Goal: Task Accomplishment & Management: Use online tool/utility

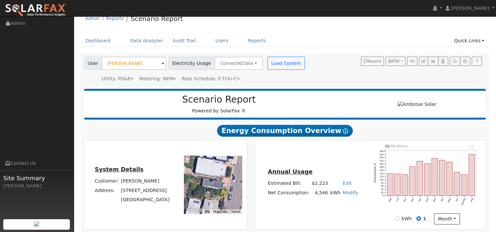
scroll to position [7, 0]
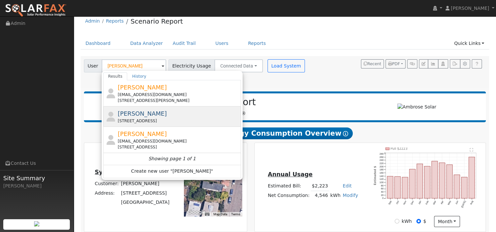
click at [137, 116] on span "[PERSON_NAME]" at bounding box center [142, 113] width 49 height 7
type input "[PERSON_NAME]"
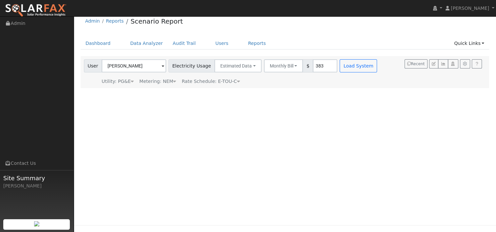
click at [350, 104] on div "User Profile First name Last name Email Email Notifications No Emails No Emails…" at bounding box center [285, 118] width 423 height 216
click at [344, 66] on button "Load System" at bounding box center [358, 65] width 37 height 13
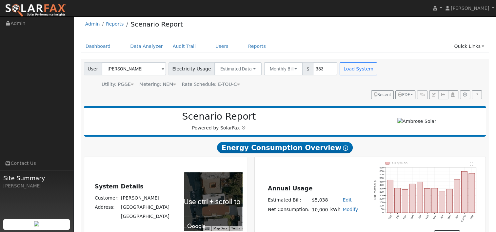
scroll to position [0, 0]
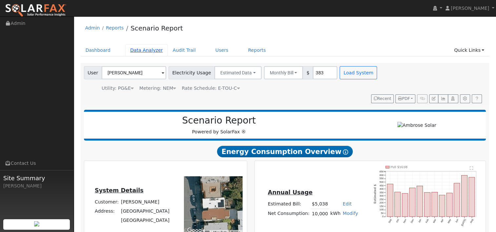
click at [143, 50] on link "Data Analyzer" at bounding box center [146, 50] width 43 height 12
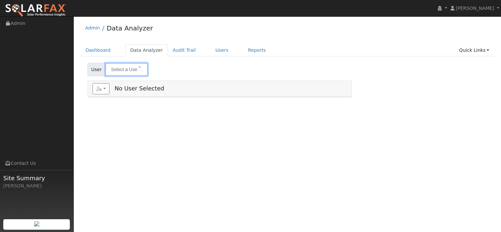
type input "[PERSON_NAME]"
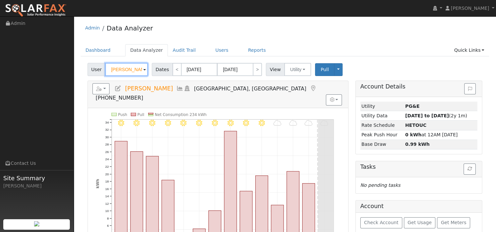
click at [138, 72] on input "Matthew Feeney" at bounding box center [126, 69] width 43 height 13
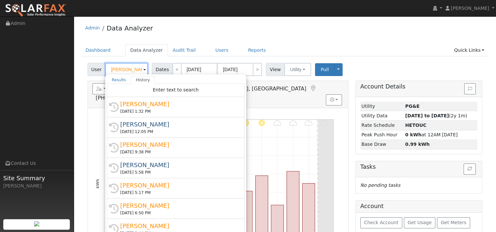
click at [133, 70] on input "Matthew Feeney" at bounding box center [126, 69] width 43 height 13
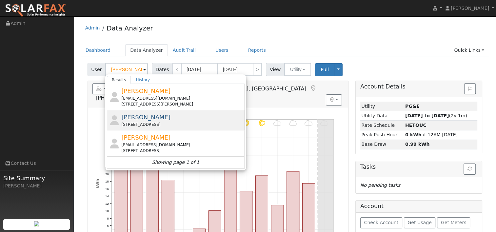
click at [135, 120] on span "Jeanne Lin" at bounding box center [145, 117] width 49 height 7
type input "Jeanne Lin"
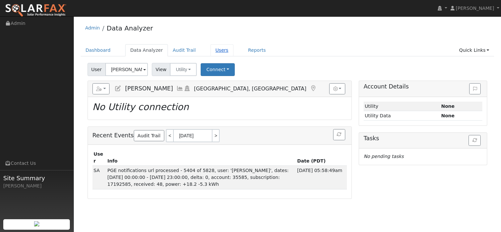
click at [211, 50] on link "Users" at bounding box center [222, 50] width 23 height 12
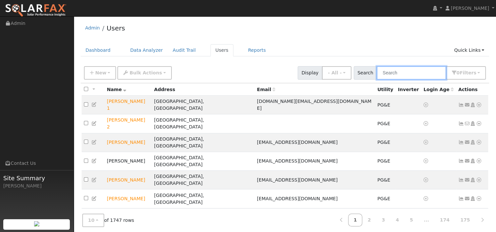
click at [414, 73] on input "text" at bounding box center [412, 72] width 70 height 13
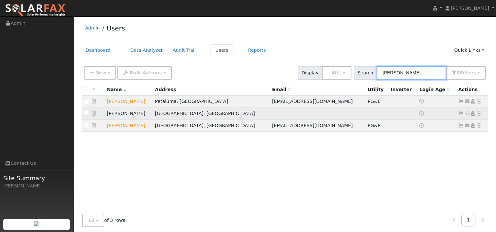
type input "jeanne"
click at [478, 114] on icon at bounding box center [479, 113] width 6 height 5
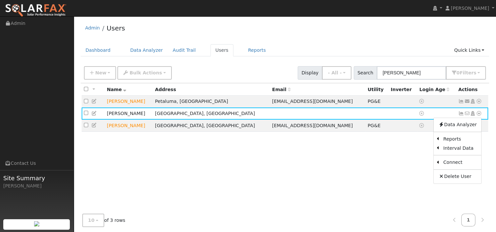
click at [0, 0] on link "Utility" at bounding box center [0, 0] width 0 height 0
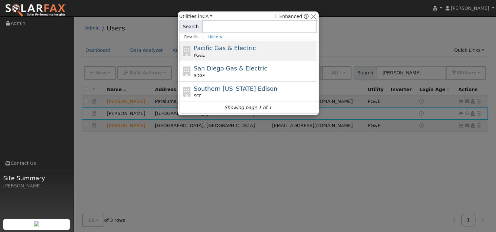
click at [222, 51] on span "Pacific Gas & Electric" at bounding box center [225, 48] width 62 height 7
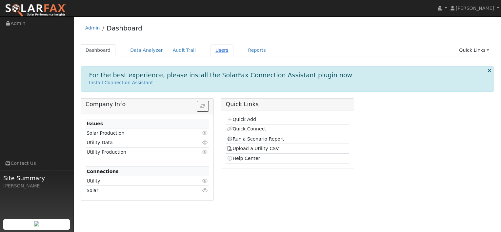
click at [211, 46] on link "Users" at bounding box center [222, 50] width 23 height 12
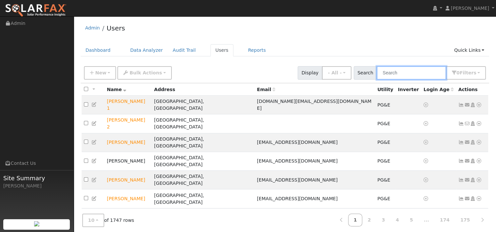
click at [407, 73] on input "text" at bounding box center [412, 72] width 70 height 13
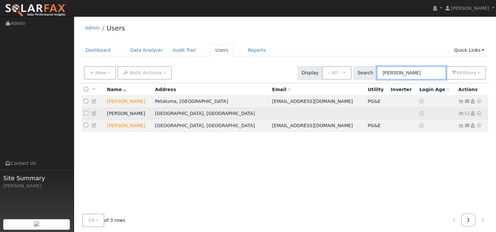
type input "[PERSON_NAME]"
click at [480, 114] on icon at bounding box center [479, 113] width 6 height 5
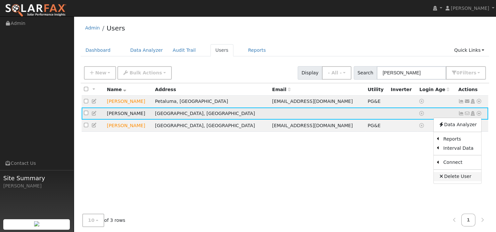
click at [458, 179] on link "Delete User" at bounding box center [458, 176] width 48 height 9
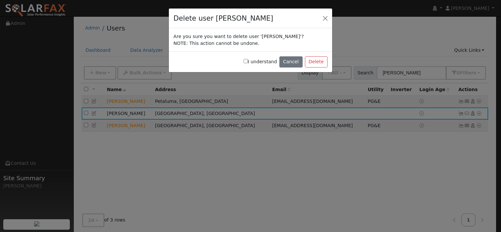
click at [248, 60] on input "I understand" at bounding box center [246, 61] width 4 height 4
checkbox input "true"
click at [318, 62] on button "Delete" at bounding box center [316, 61] width 23 height 11
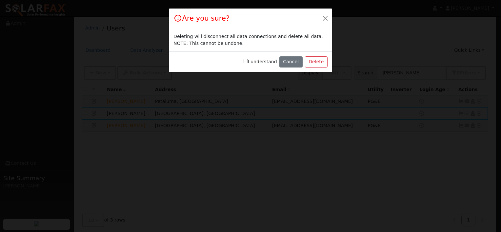
click at [248, 63] on input "I understand" at bounding box center [246, 61] width 4 height 4
checkbox input "true"
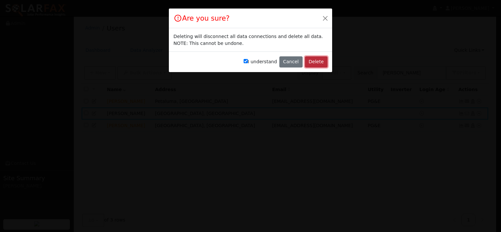
click at [312, 60] on button "Delete" at bounding box center [316, 61] width 23 height 11
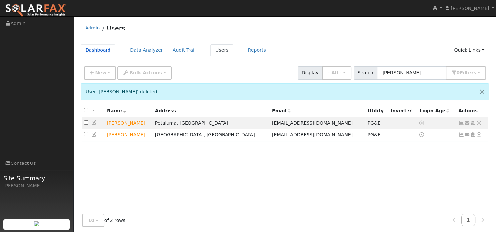
click at [104, 50] on link "Dashboard" at bounding box center [98, 50] width 35 height 12
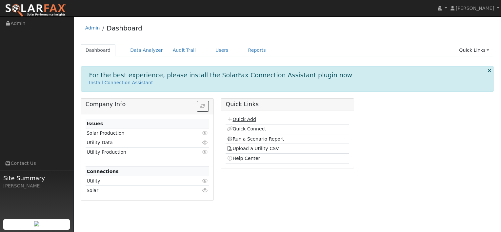
click at [243, 120] on link "Quick Add" at bounding box center [241, 119] width 29 height 5
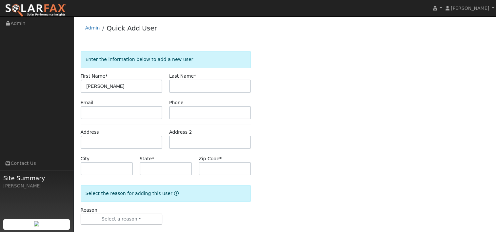
type input "Jeanne"
type input "Lin"
paste input "1584 12th Ave, San Francisco, CA, 94122"
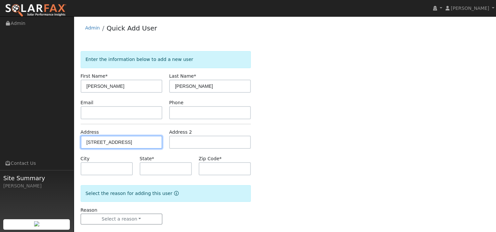
scroll to position [0, 13]
type input "1584 12th Avenue"
type input "San Francisco"
type input "CA"
type input "94122"
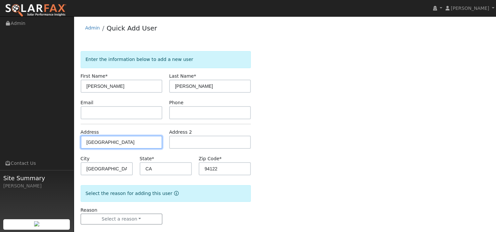
scroll to position [9, 0]
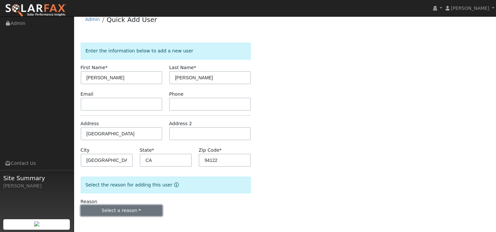
click at [133, 211] on button "Select a reason" at bounding box center [122, 210] width 82 height 11
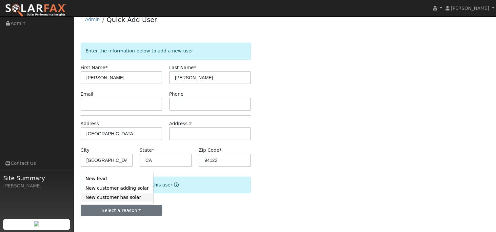
click at [115, 200] on link "New customer has solar" at bounding box center [117, 197] width 73 height 9
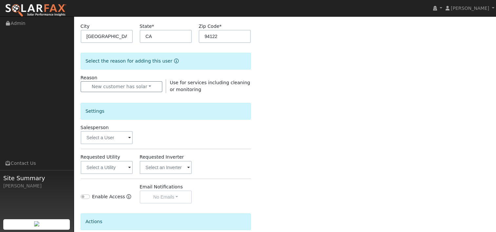
scroll to position [140, 0]
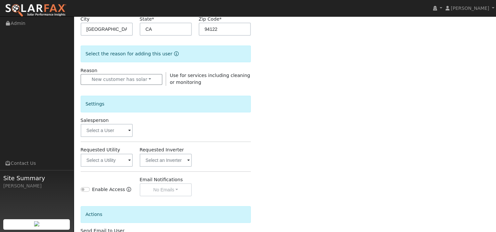
click at [130, 130] on span at bounding box center [129, 131] width 3 height 8
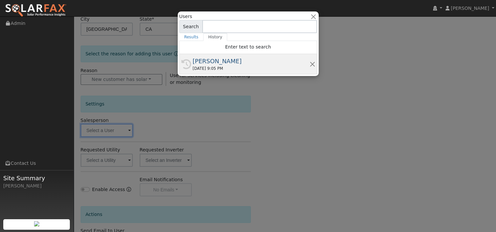
click at [210, 56] on div "History Jon Landsman 09/15/2025 9:05 PM" at bounding box center [248, 64] width 138 height 20
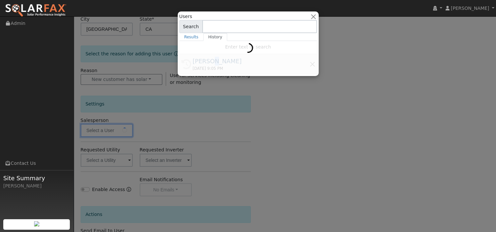
type input "[PERSON_NAME]"
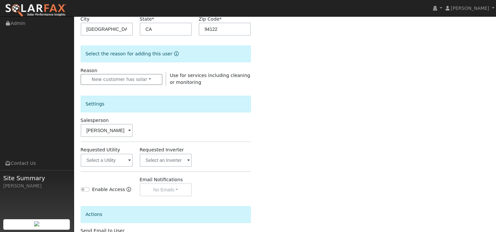
drag, startPoint x: 210, startPoint y: 56, endPoint x: 268, endPoint y: 138, distance: 99.8
click at [268, 138] on div "Enter the information below to add a new user First Name * Jeanne Last Name * L…" at bounding box center [285, 96] width 409 height 370
click at [129, 160] on span at bounding box center [129, 161] width 3 height 8
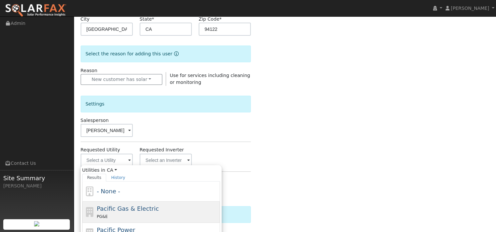
click at [119, 210] on span "Pacific Gas & Electric" at bounding box center [128, 208] width 62 height 7
type input "Pacific Gas & Electric"
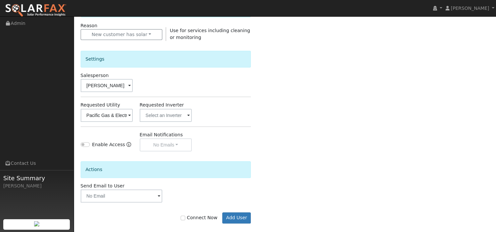
scroll to position [192, 0]
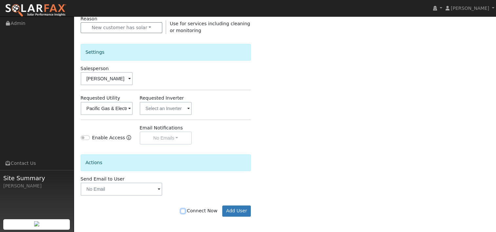
click at [185, 210] on input "Connect Now" at bounding box center [183, 211] width 5 height 5
checkbox input "true"
click at [240, 208] on button "Add User" at bounding box center [236, 211] width 29 height 11
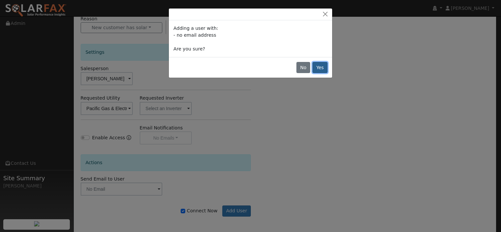
click at [324, 68] on button "Yes" at bounding box center [320, 67] width 15 height 11
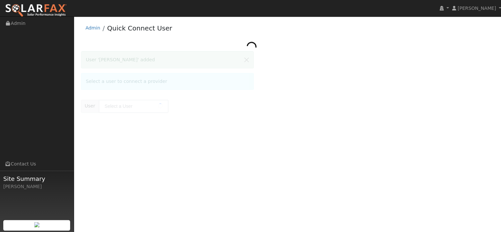
type input "[PERSON_NAME]"
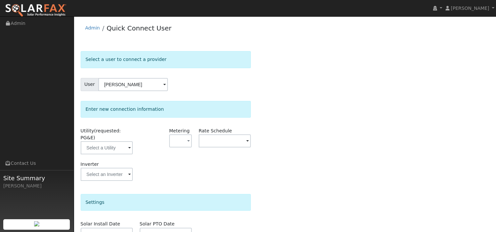
click at [129, 145] on span at bounding box center [129, 149] width 3 height 8
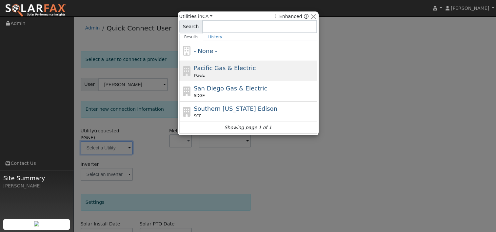
click at [211, 71] on span "Pacific Gas & Electric" at bounding box center [225, 68] width 62 height 7
type input "PG&E"
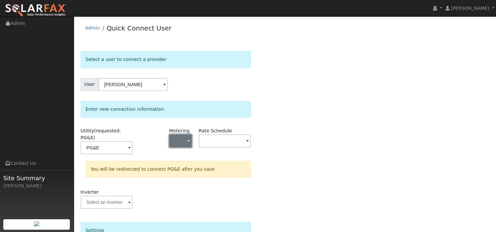
click at [189, 142] on span "button" at bounding box center [188, 141] width 3 height 7
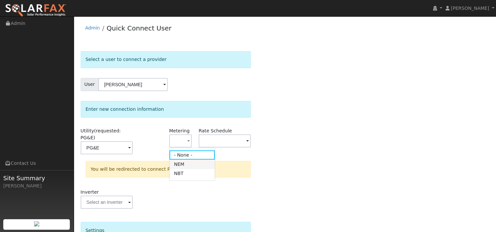
click at [184, 166] on link "NEM" at bounding box center [193, 164] width 46 height 9
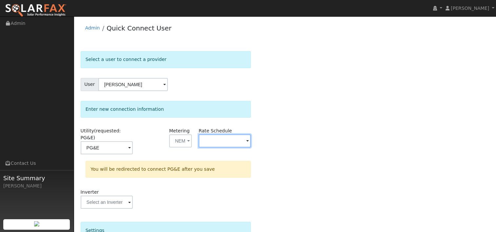
click at [249, 142] on input "text" at bounding box center [225, 141] width 52 height 13
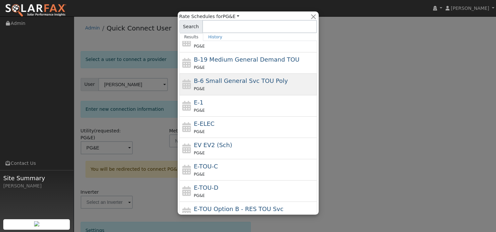
scroll to position [66, 0]
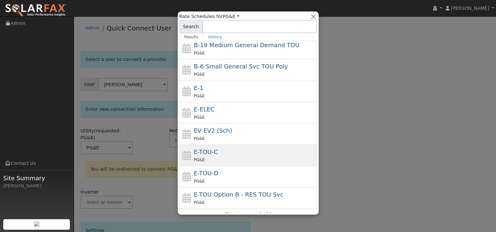
click at [226, 152] on div "E-TOU-C PG&E" at bounding box center [255, 156] width 122 height 16
type input "E-TOU-C"
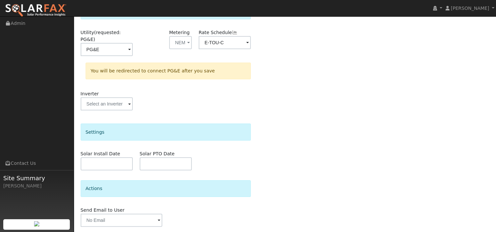
scroll to position [113, 0]
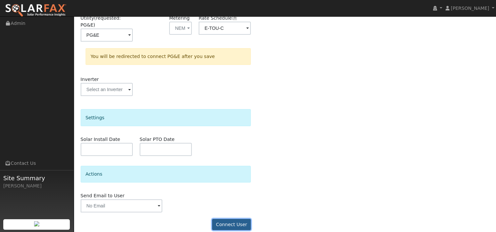
click at [227, 219] on button "Connect User" at bounding box center [231, 224] width 39 height 11
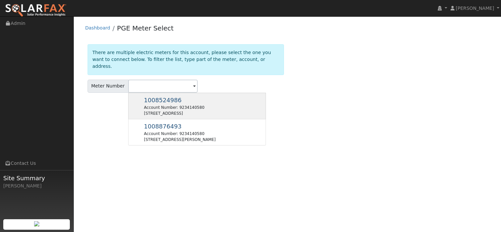
click at [197, 105] on div "Account Number: 9234140580" at bounding box center [174, 108] width 60 height 6
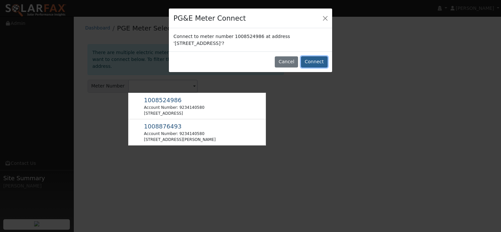
click at [324, 62] on button "Connect" at bounding box center [314, 61] width 27 height 11
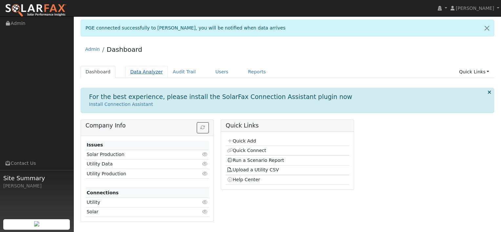
click at [138, 69] on link "Data Analyzer" at bounding box center [146, 72] width 43 height 12
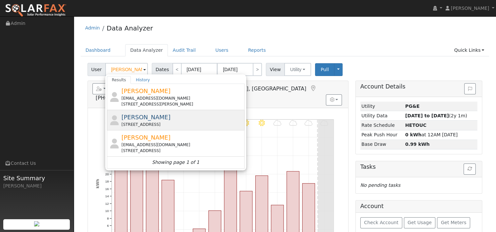
click at [140, 120] on span "[PERSON_NAME]" at bounding box center [145, 117] width 49 height 7
type input "[PERSON_NAME]"
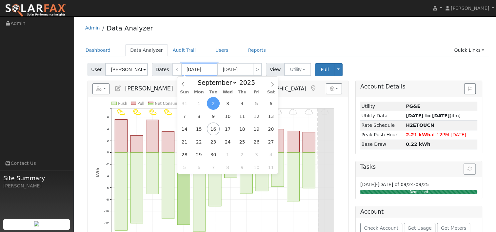
click at [197, 71] on input "[DATE]" at bounding box center [199, 69] width 36 height 13
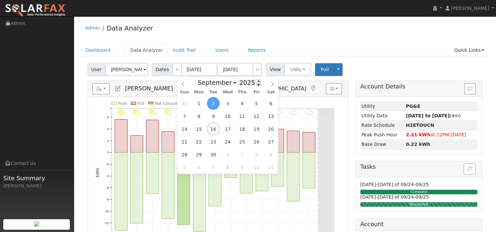
click at [257, 86] on span at bounding box center [259, 85] width 5 height 4
type input "2024"
click at [184, 129] on span "15" at bounding box center [184, 129] width 13 height 13
type input "09/15/2024"
type input "09/28/2024"
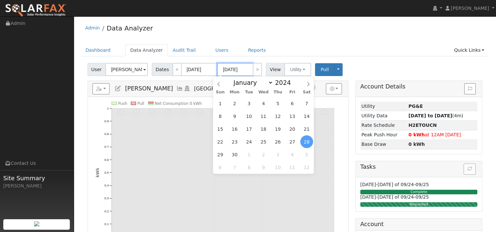
click at [234, 67] on input "09/28/2024" at bounding box center [235, 69] width 36 height 13
click at [292, 81] on span at bounding box center [294, 81] width 5 height 4
type input "2025"
click at [220, 130] on span "14" at bounding box center [220, 129] width 13 height 13
type input "09/14/2025"
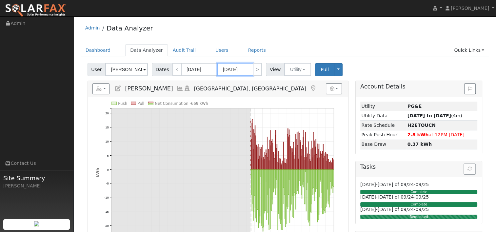
scroll to position [33, 0]
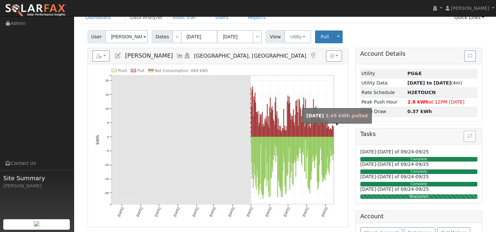
click at [333, 131] on rect "onclick=""" at bounding box center [333, 132] width 0 height 10
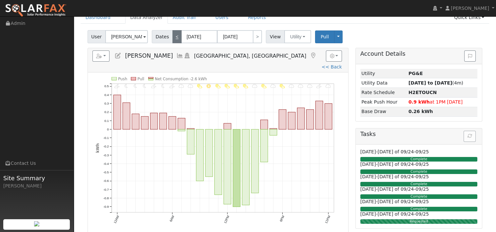
click at [175, 37] on link "<" at bounding box center [177, 36] width 9 height 13
type input "09/13/2025"
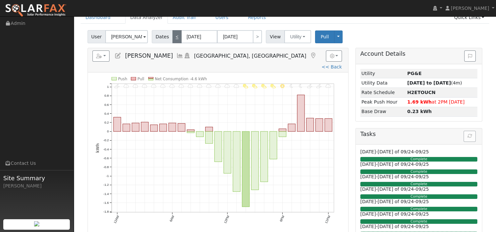
click at [174, 36] on link "<" at bounding box center [177, 36] width 9 height 13
type input "09/12/2025"
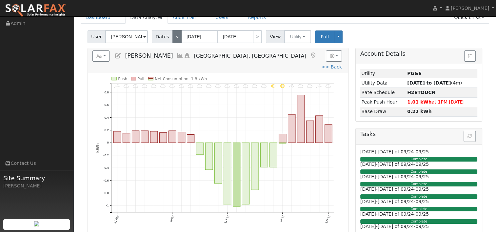
click at [174, 36] on link "<" at bounding box center [177, 36] width 9 height 13
type input "09/11/2025"
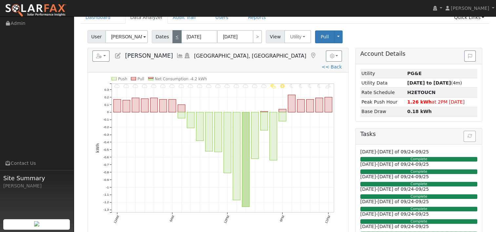
click at [174, 36] on link "<" at bounding box center [177, 36] width 9 height 13
type input "09/10/2025"
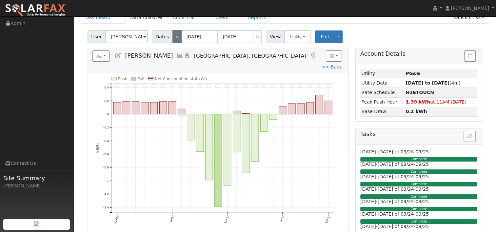
click at [174, 36] on link "<" at bounding box center [177, 36] width 9 height 13
type input "[DATE]"
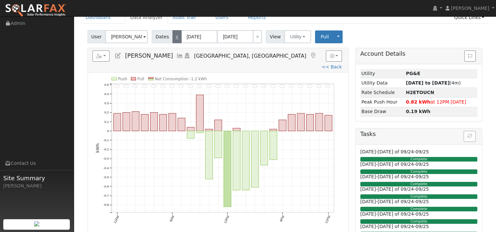
click at [174, 36] on link "<" at bounding box center [177, 36] width 9 height 13
type input "[DATE]"
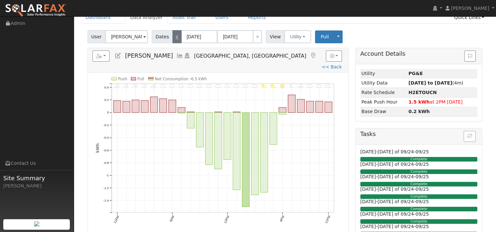
click at [174, 36] on link "<" at bounding box center [177, 36] width 9 height 13
type input "[DATE]"
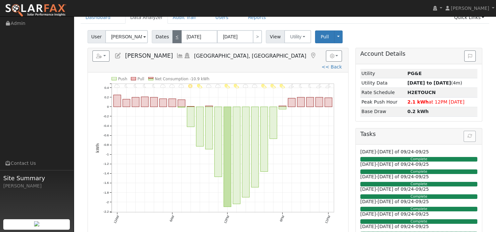
click at [176, 35] on link "<" at bounding box center [177, 36] width 9 height 13
type input "[DATE]"
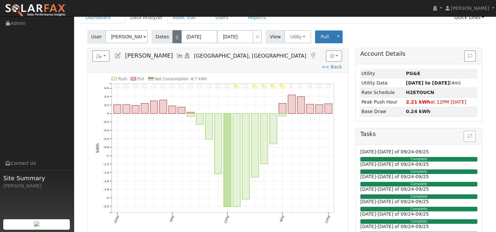
click at [176, 35] on link "<" at bounding box center [177, 36] width 9 height 13
type input "[DATE]"
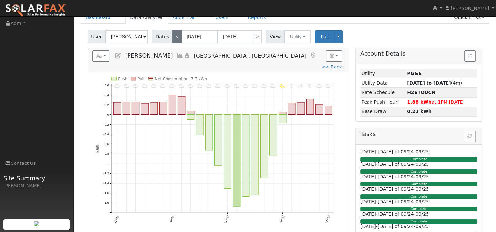
click at [176, 35] on link "<" at bounding box center [177, 36] width 9 height 13
type input "[DATE]"
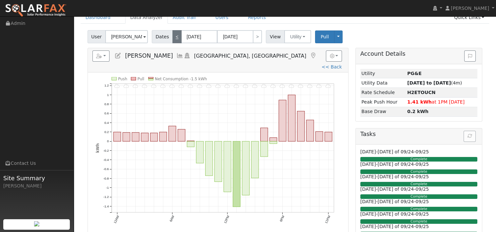
click at [176, 36] on link "<" at bounding box center [177, 36] width 9 height 13
type input "[DATE]"
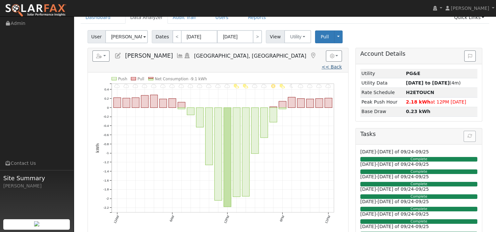
click at [322, 64] on link "<< Back" at bounding box center [332, 66] width 20 height 5
type input "09/15/2024"
type input "[DATE]"
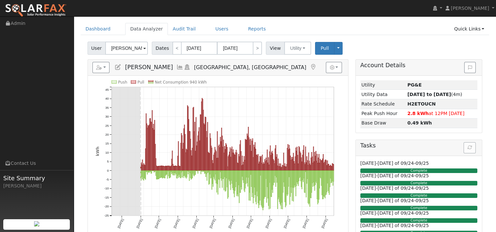
scroll to position [33, 0]
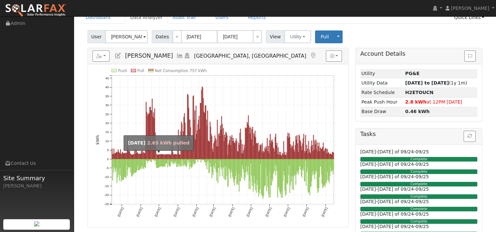
click at [156, 157] on rect "onclick=""" at bounding box center [156, 157] width 0 height 5
type input "11/27/2024"
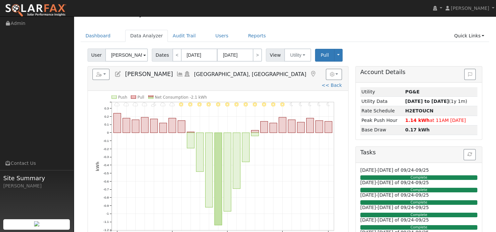
scroll to position [0, 0]
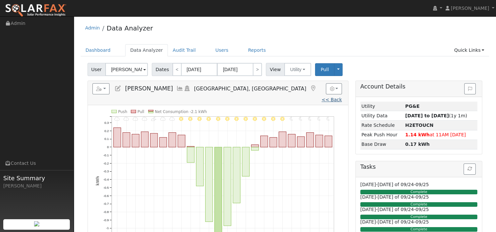
click at [322, 97] on link "<< Back" at bounding box center [332, 99] width 20 height 5
type input "09/15/2024"
type input "[DATE]"
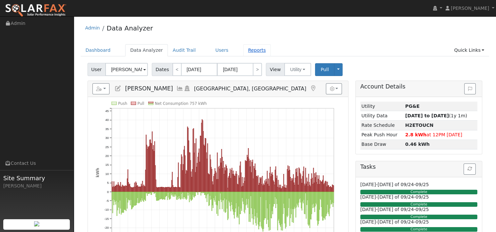
click at [243, 51] on link "Reports" at bounding box center [257, 50] width 28 height 12
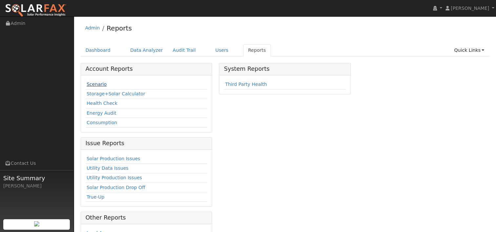
click at [93, 84] on link "Scenario" at bounding box center [97, 84] width 20 height 5
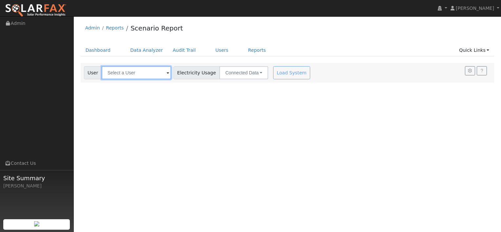
click at [137, 72] on input "text" at bounding box center [137, 72] width 70 height 13
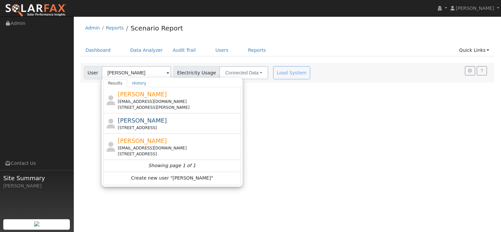
click at [129, 123] on span "[PERSON_NAME]" at bounding box center [142, 120] width 49 height 7
type input "[PERSON_NAME]"
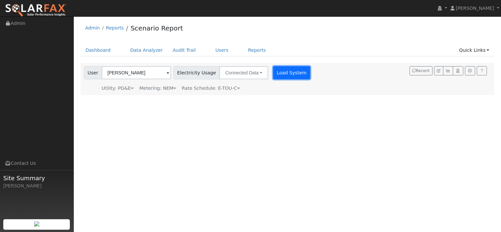
click at [274, 71] on button "Load System" at bounding box center [291, 72] width 37 height 13
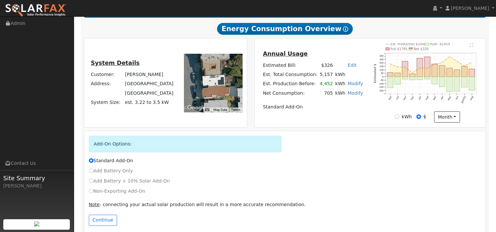
scroll to position [119, 0]
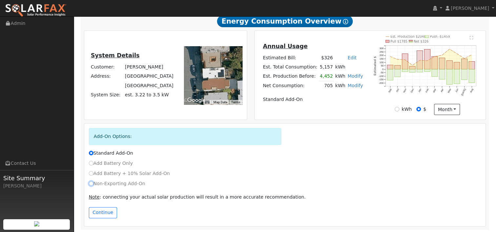
click at [91, 182] on input "Non-Exporting Add-On" at bounding box center [91, 183] width 5 height 5
radio input "true"
radio input "false"
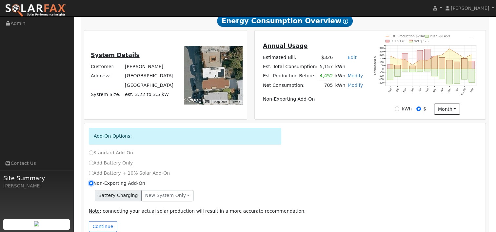
scroll to position [133, 0]
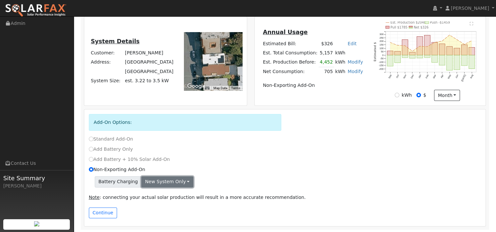
click at [179, 179] on button "New system only" at bounding box center [167, 182] width 52 height 11
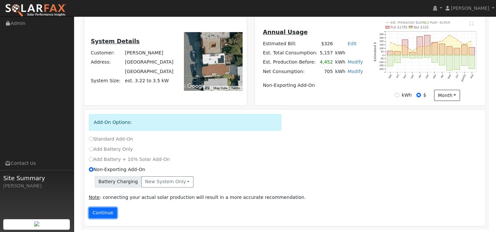
click at [98, 212] on button "Continue" at bounding box center [103, 213] width 28 height 11
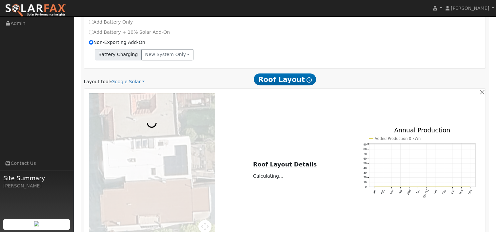
scroll to position [256, 0]
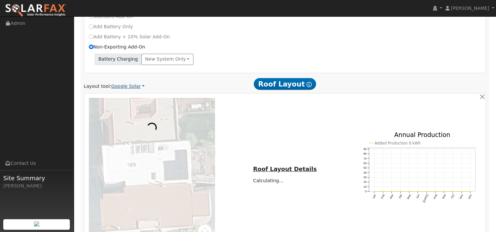
click at [130, 88] on link "Google Solar" at bounding box center [127, 86] width 33 height 7
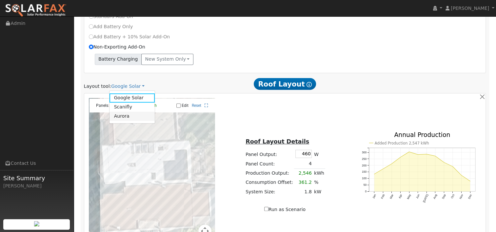
click at [129, 117] on link "Aurora" at bounding box center [133, 116] width 46 height 9
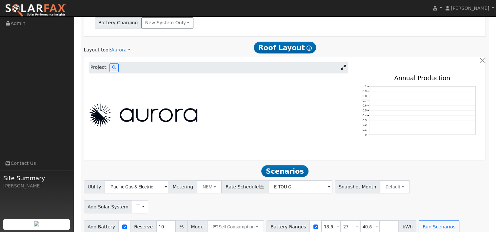
scroll to position [293, 0]
click at [157, 115] on img at bounding box center [143, 114] width 109 height 23
click at [117, 48] on link "Aurora" at bounding box center [120, 49] width 19 height 7
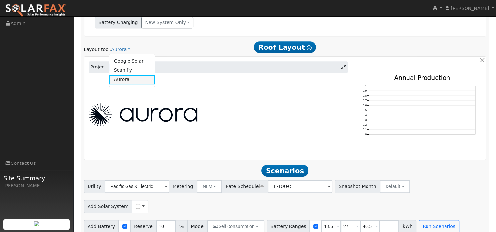
click at [124, 79] on link "Aurora" at bounding box center [133, 79] width 46 height 9
click at [200, 99] on div at bounding box center [218, 115] width 266 height 80
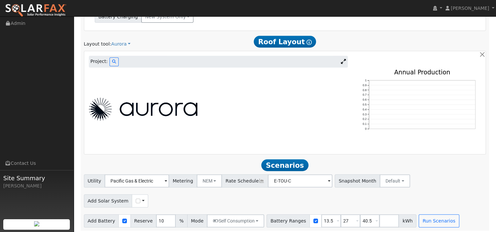
scroll to position [300, 0]
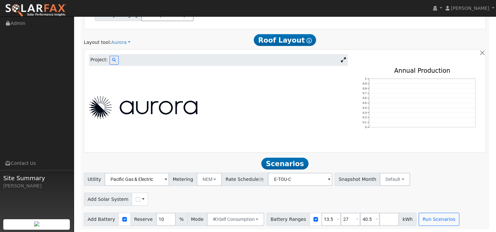
click at [342, 55] on link at bounding box center [344, 60] width 10 height 10
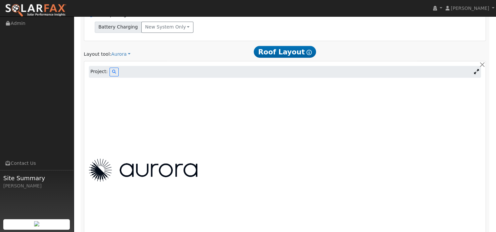
scroll to position [304, 0]
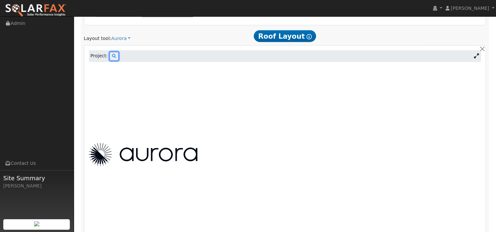
click at [110, 55] on button at bounding box center [114, 56] width 9 height 9
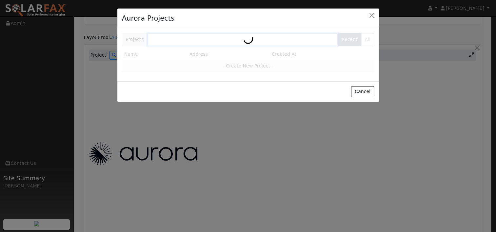
scroll to position [305, 0]
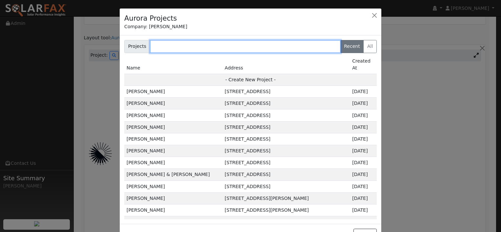
click at [177, 50] on input "text" at bounding box center [245, 46] width 191 height 13
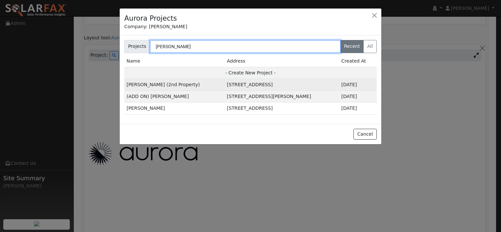
type input "[PERSON_NAME]"
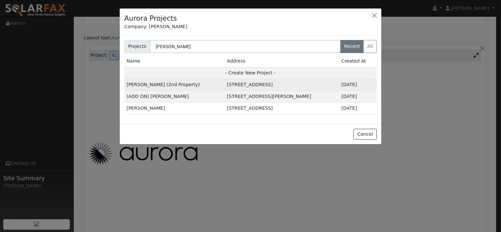
click at [153, 82] on td "[PERSON_NAME] (2nd Property)" at bounding box center [174, 85] width 100 height 12
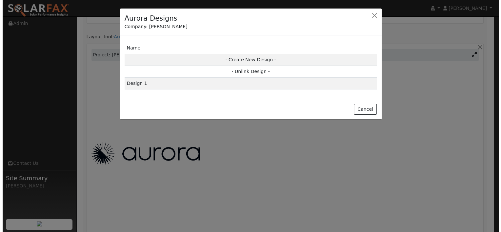
scroll to position [306, 0]
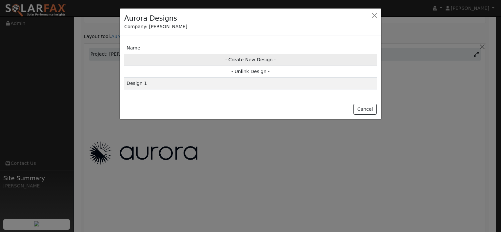
click at [252, 57] on td "- Create New Design -" at bounding box center [250, 60] width 253 height 12
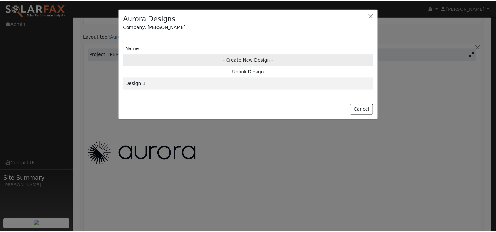
scroll to position [307, 0]
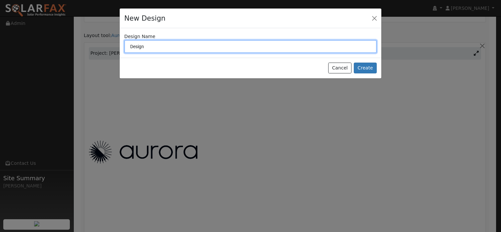
drag, startPoint x: 151, startPoint y: 44, endPoint x: 91, endPoint y: 44, distance: 60.4
click at [91, 44] on div "New Design Design Name Design Cancel Create" at bounding box center [250, 116] width 501 height 232
type input "f"
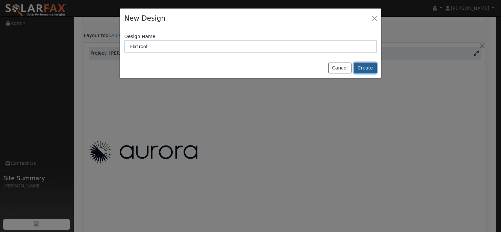
click at [369, 66] on button "Create" at bounding box center [365, 68] width 23 height 11
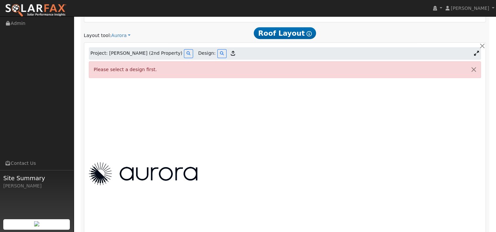
click at [231, 51] on icon at bounding box center [233, 53] width 4 height 5
click at [218, 53] on button at bounding box center [222, 53] width 9 height 9
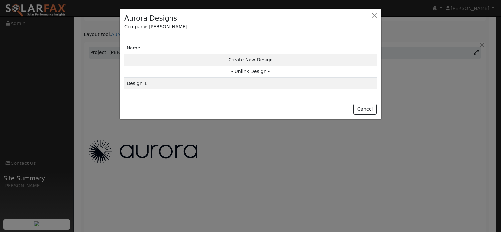
scroll to position [308, 0]
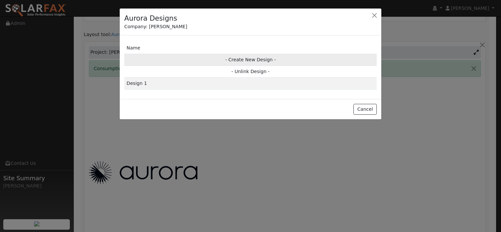
click at [247, 59] on td "- Create New Design -" at bounding box center [250, 60] width 253 height 12
type input "Design"
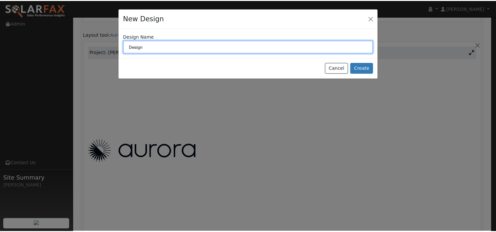
scroll to position [309, 0]
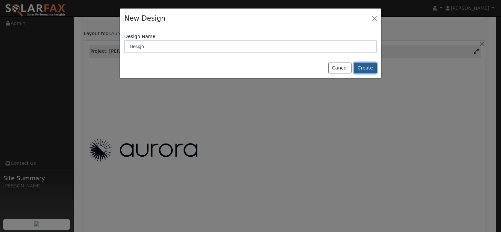
click at [367, 69] on button "Create" at bounding box center [365, 68] width 23 height 11
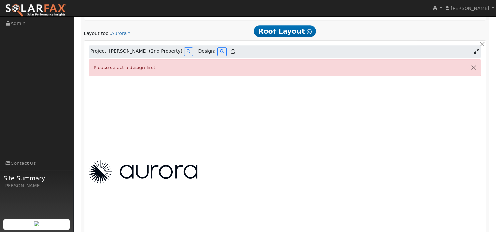
click at [122, 66] on div "Please select a design first." at bounding box center [285, 67] width 393 height 17
click at [132, 67] on div "Please select a design first." at bounding box center [285, 67] width 393 height 17
click at [476, 69] on button "button" at bounding box center [474, 68] width 14 height 16
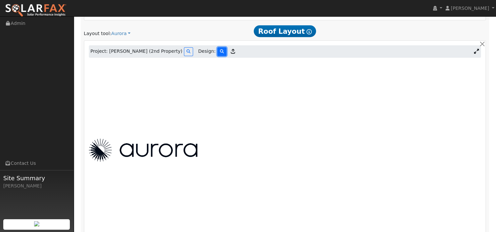
click at [220, 51] on icon at bounding box center [222, 52] width 4 height 4
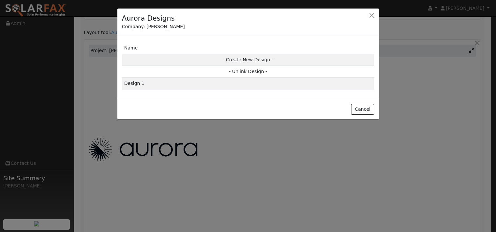
scroll to position [310, 0]
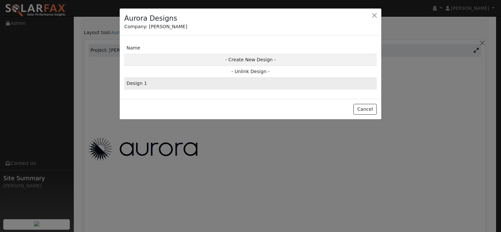
click at [159, 82] on td "Design 1" at bounding box center [250, 84] width 253 height 12
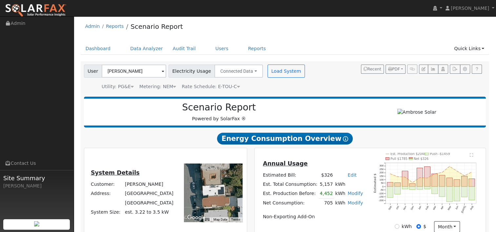
scroll to position [0, 0]
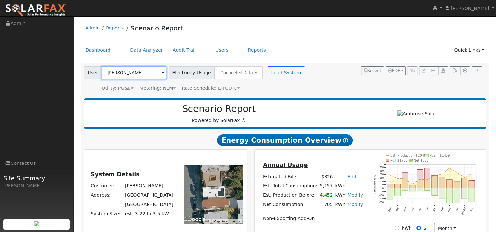
click at [149, 74] on input "[PERSON_NAME]" at bounding box center [134, 72] width 65 height 13
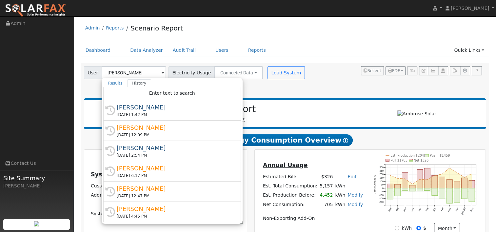
click at [143, 129] on div "[PERSON_NAME]" at bounding box center [175, 127] width 117 height 9
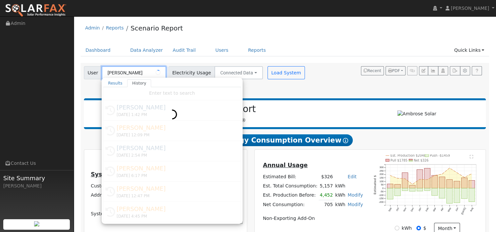
type input "[PERSON_NAME]"
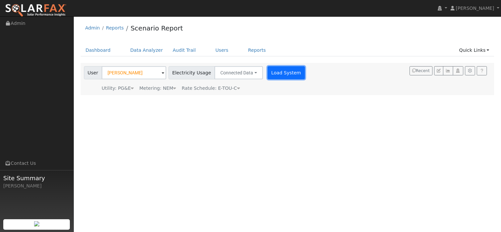
click at [281, 72] on button "Load System" at bounding box center [286, 72] width 37 height 13
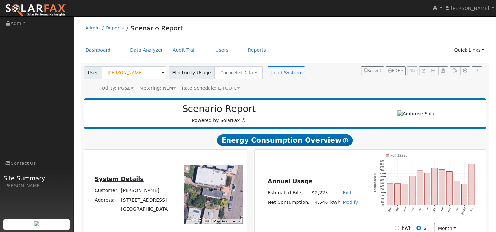
type input "7053"
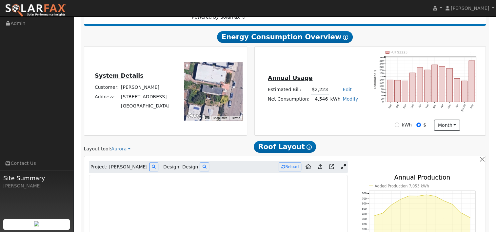
scroll to position [197, 0]
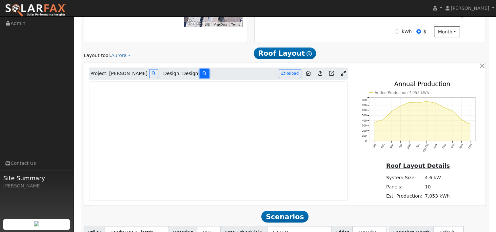
click at [202, 74] on icon at bounding box center [204, 74] width 4 height 4
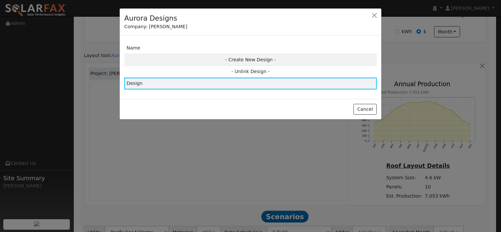
click at [163, 84] on td "Design" at bounding box center [250, 84] width 253 height 12
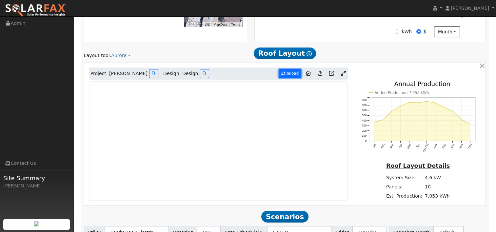
click at [294, 76] on button "Reload" at bounding box center [290, 73] width 23 height 9
click at [342, 74] on icon at bounding box center [343, 73] width 5 height 5
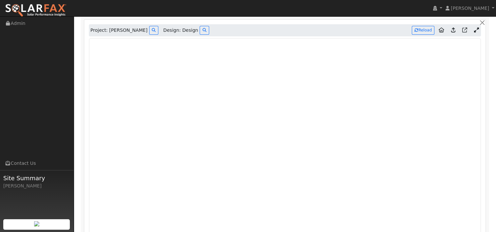
scroll to position [229, 0]
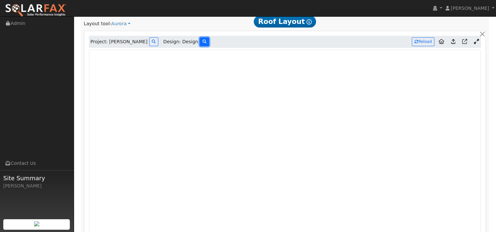
click at [202, 41] on icon at bounding box center [204, 42] width 4 height 4
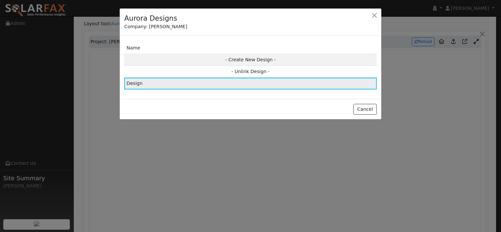
click at [137, 85] on td "Design" at bounding box center [250, 84] width 253 height 12
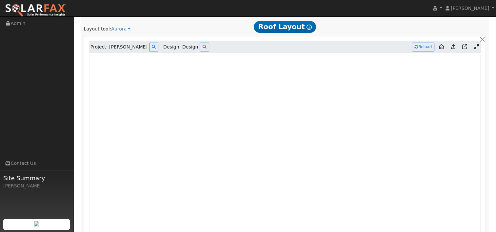
scroll to position [223, 0]
click at [149, 47] on button at bounding box center [153, 47] width 9 height 9
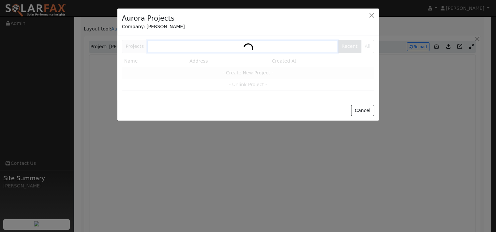
scroll to position [223, 0]
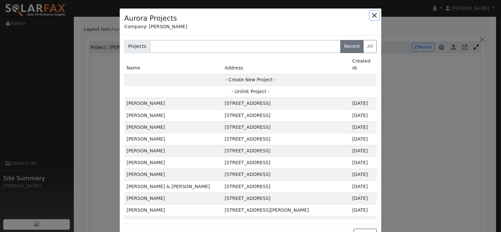
click at [372, 16] on button "button" at bounding box center [374, 15] width 9 height 9
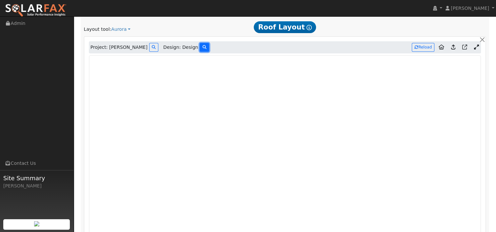
click at [200, 46] on button at bounding box center [204, 47] width 9 height 9
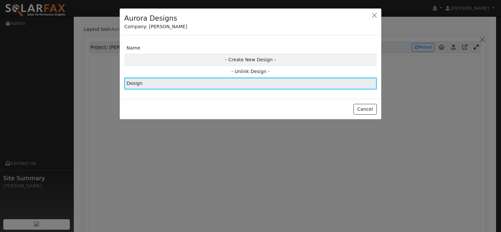
click at [156, 82] on td "Design" at bounding box center [250, 84] width 253 height 12
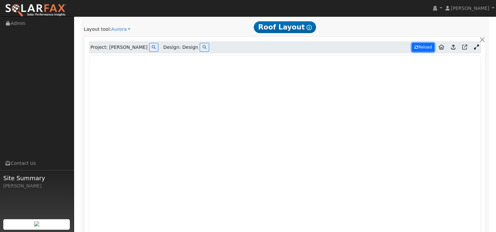
click at [424, 45] on button "Reload" at bounding box center [423, 47] width 23 height 9
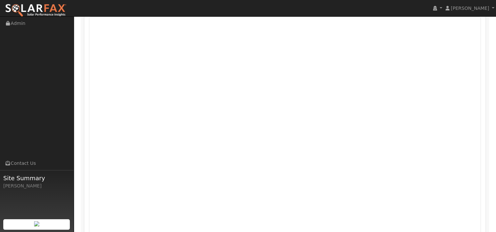
scroll to position [229, 0]
